Goal: Task Accomplishment & Management: Complete application form

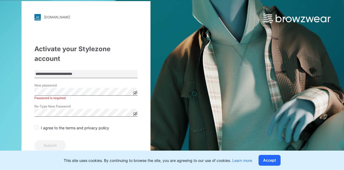
click at [39, 125] on label at bounding box center [37, 127] width 6 height 4
click at [54, 140] on button "Submit" at bounding box center [49, 145] width 31 height 11
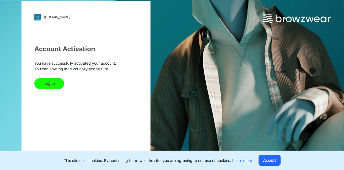
click at [52, 81] on button "Log In" at bounding box center [49, 83] width 30 height 11
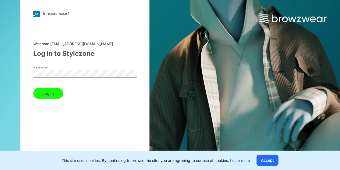
click at [49, 92] on button "Log in" at bounding box center [48, 93] width 30 height 11
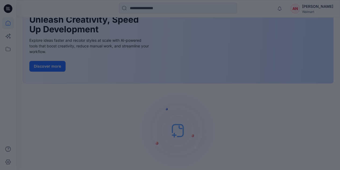
scroll to position [78, 0]
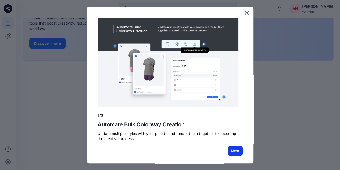
click at [230, 151] on button "Next" at bounding box center [235, 151] width 15 height 10
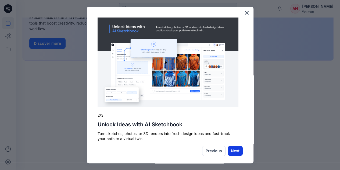
click at [228, 150] on button "Next" at bounding box center [235, 151] width 15 height 10
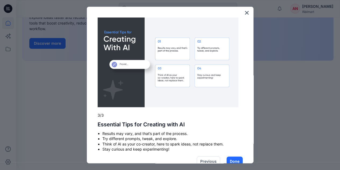
scroll to position [0, 0]
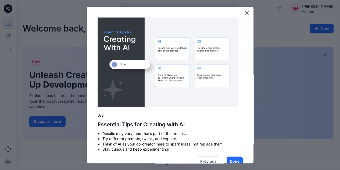
click at [232, 159] on button "Done" at bounding box center [235, 161] width 16 height 10
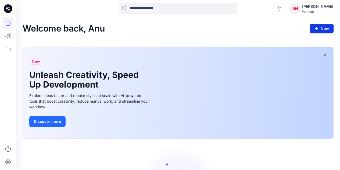
click at [317, 27] on icon "button" at bounding box center [316, 28] width 4 height 4
click at [310, 40] on p "New Style" at bounding box center [305, 42] width 18 height 6
